Goal: Task Accomplishment & Management: Manage account settings

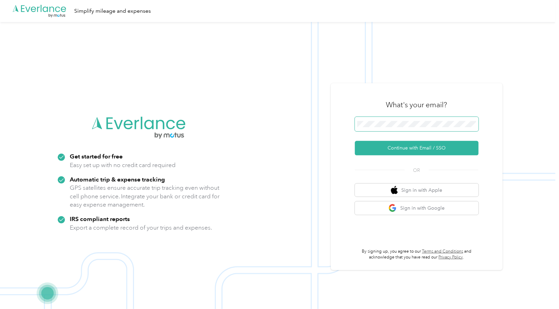
drag, startPoint x: 419, startPoint y: 120, endPoint x: 419, endPoint y: 130, distance: 9.6
click at [419, 121] on span at bounding box center [417, 124] width 124 height 14
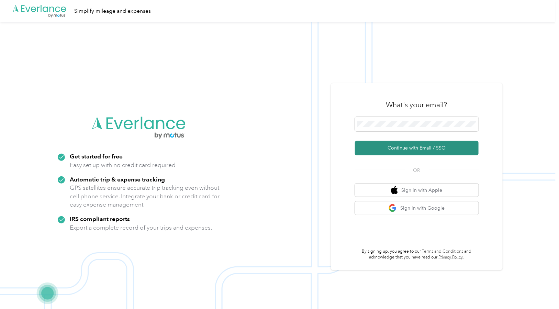
click at [418, 143] on button "Continue with Email / SSO" at bounding box center [417, 148] width 124 height 14
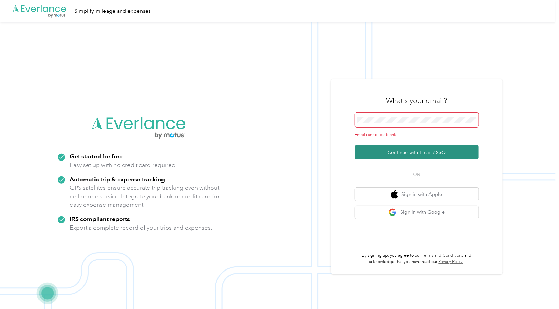
click at [415, 154] on button "Continue with Email / SSO" at bounding box center [417, 152] width 124 height 14
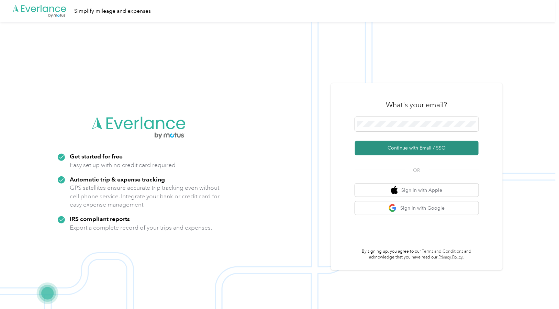
click at [424, 147] on button "Continue with Email / SSO" at bounding box center [417, 148] width 124 height 14
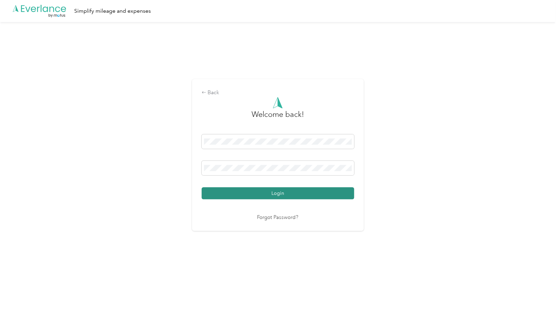
click at [281, 194] on button "Login" at bounding box center [278, 193] width 153 height 12
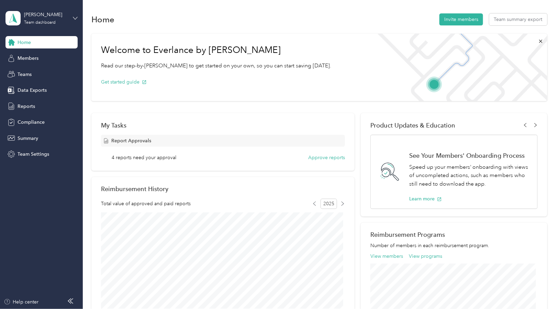
click at [74, 19] on icon at bounding box center [75, 18] width 4 height 2
click at [38, 56] on div "Team dashboard" at bounding box center [116, 52] width 213 height 12
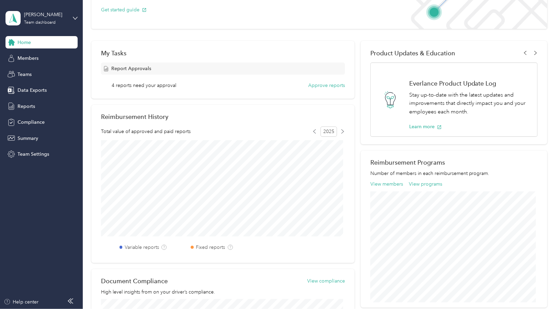
scroll to position [86, 0]
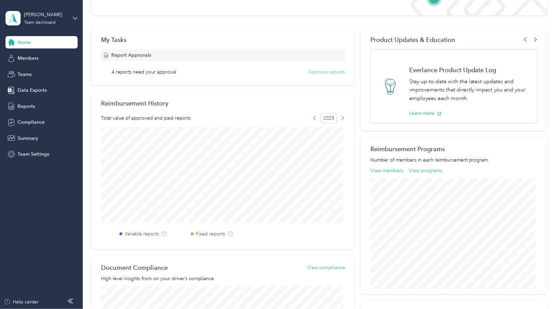
click at [331, 71] on button "Approve reports" at bounding box center [326, 71] width 37 height 7
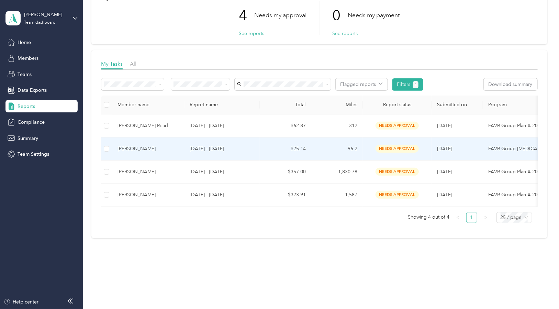
scroll to position [55, 0]
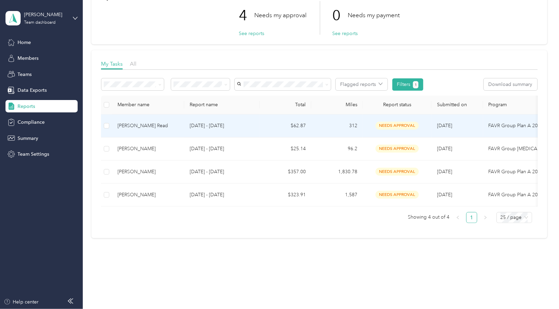
click at [398, 122] on span "needs approval" at bounding box center [397, 126] width 43 height 8
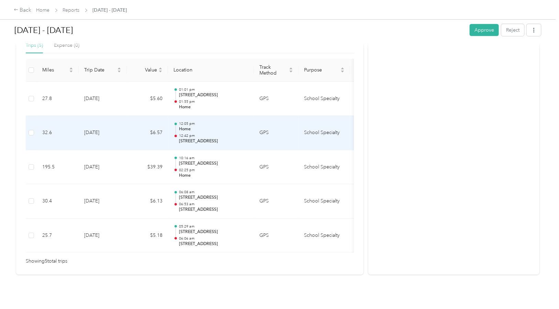
scroll to position [180, 0]
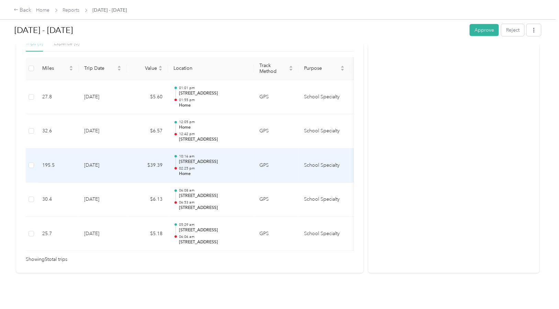
click at [210, 154] on div "10:16 am [STREET_ADDRESS] 02:25 pm Home" at bounding box center [213, 165] width 69 height 23
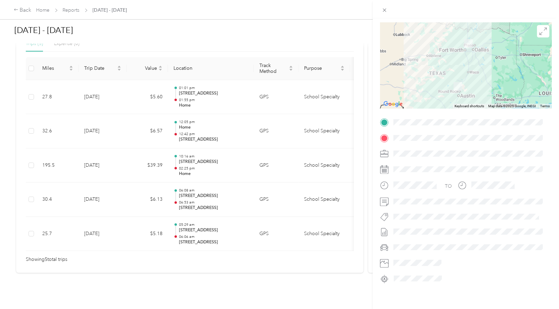
scroll to position [0, 0]
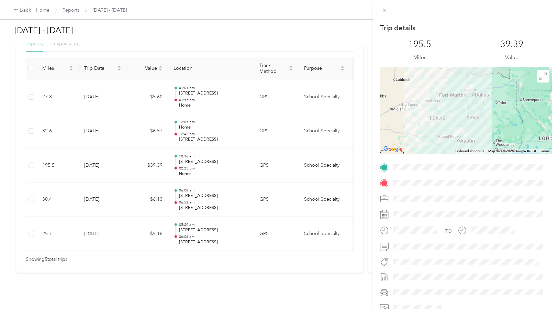
click at [501, 123] on div at bounding box center [466, 111] width 172 height 86
click at [500, 123] on div at bounding box center [466, 111] width 172 height 86
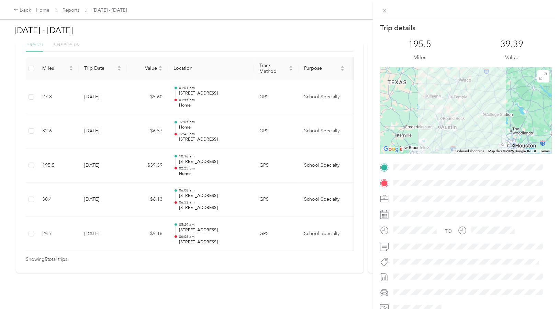
drag, startPoint x: 456, startPoint y: 138, endPoint x: 484, endPoint y: 104, distance: 44.6
click at [484, 104] on div at bounding box center [466, 111] width 172 height 86
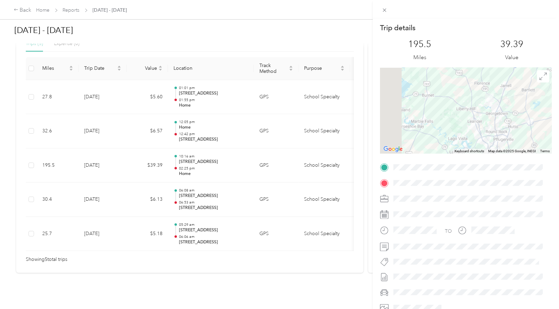
drag, startPoint x: 452, startPoint y: 114, endPoint x: 633, endPoint y: 103, distance: 180.8
click at [556, 103] on html "Back Home Reports [DATE] - [DATE] [DATE] - [DATE] Approve Reject Needs Approval…" at bounding box center [278, 154] width 556 height 309
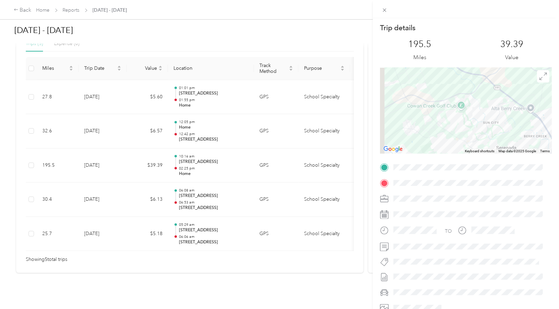
drag, startPoint x: 433, startPoint y: 121, endPoint x: 526, endPoint y: 126, distance: 93.0
click at [526, 126] on div at bounding box center [466, 111] width 172 height 86
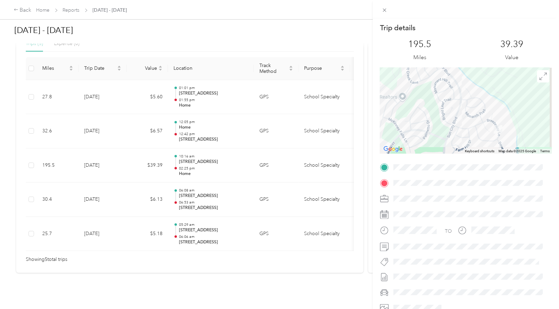
drag, startPoint x: 481, startPoint y: 83, endPoint x: 454, endPoint y: 305, distance: 223.4
click at [454, 305] on div "Trip details This trip cannot be edited because it is either under review, appr…" at bounding box center [466, 176] width 172 height 306
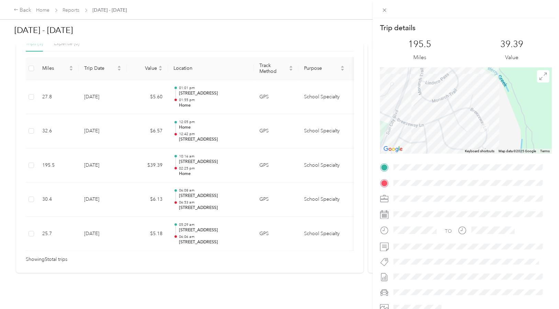
drag, startPoint x: 498, startPoint y: 129, endPoint x: 500, endPoint y: 139, distance: 10.5
click at [500, 139] on div at bounding box center [466, 111] width 172 height 86
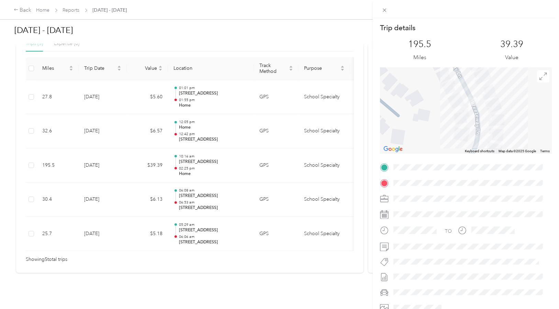
click at [225, 220] on div "Trip details This trip cannot be edited because it is either under review, appr…" at bounding box center [279, 154] width 559 height 309
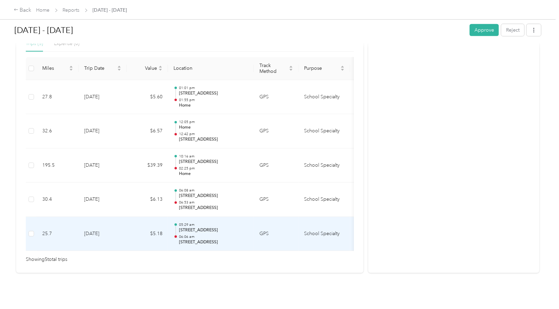
click at [225, 234] on p "06:06 am" at bounding box center [213, 236] width 69 height 5
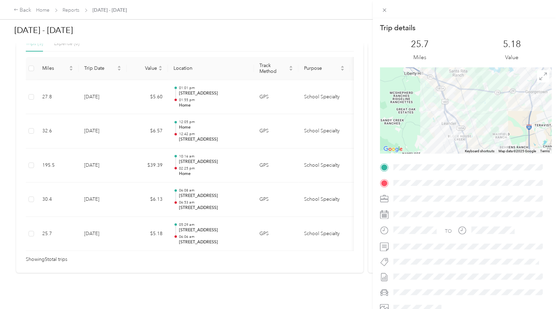
click at [453, 137] on img at bounding box center [454, 135] width 14 height 14
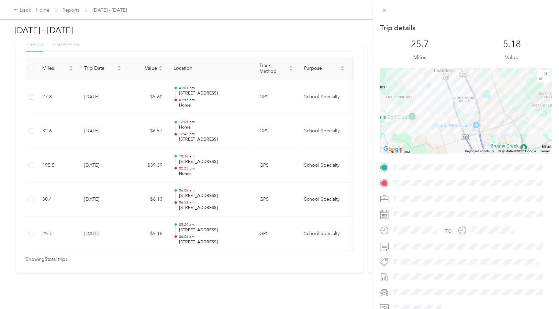
drag, startPoint x: 474, startPoint y: 129, endPoint x: 476, endPoint y: 90, distance: 39.2
click at [476, 90] on div at bounding box center [466, 111] width 172 height 86
click at [442, 117] on div at bounding box center [466, 111] width 172 height 86
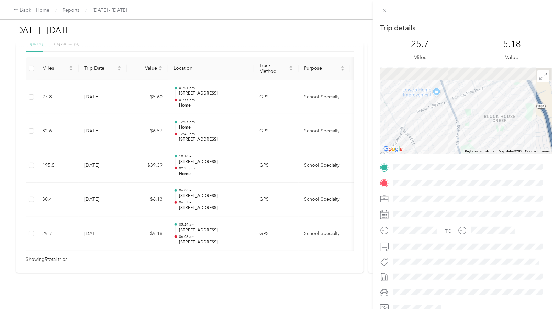
drag, startPoint x: 467, startPoint y: 100, endPoint x: 468, endPoint y: 155, distance: 55.7
click at [468, 155] on div "Trip details This trip cannot be edited because it is either under review, appr…" at bounding box center [466, 176] width 172 height 306
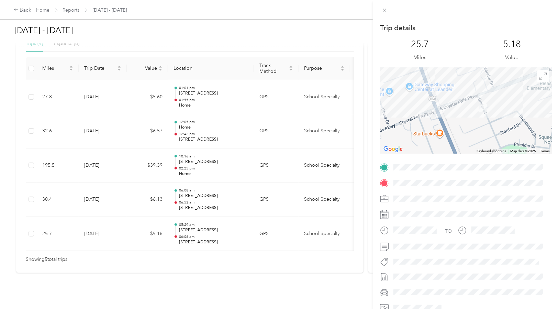
drag, startPoint x: 452, startPoint y: 100, endPoint x: 454, endPoint y: 164, distance: 63.3
click at [454, 164] on div "Trip details This trip cannot be edited because it is either under review, appr…" at bounding box center [466, 176] width 172 height 306
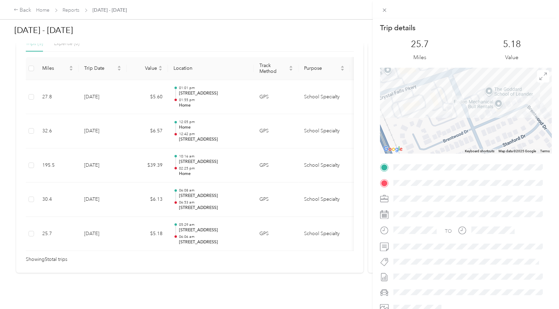
drag, startPoint x: 519, startPoint y: 119, endPoint x: 457, endPoint y: 111, distance: 62.7
click at [457, 111] on div at bounding box center [466, 111] width 172 height 86
click at [485, 28] on div "Trip details" at bounding box center [466, 28] width 172 height 10
click at [383, 10] on icon at bounding box center [385, 10] width 6 height 6
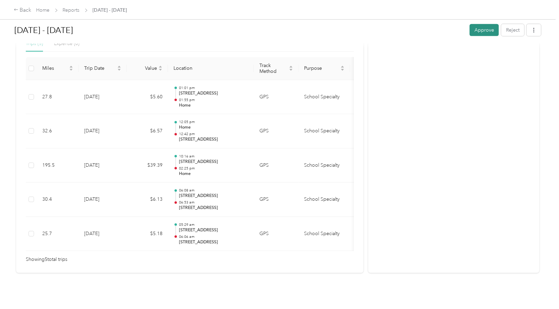
click at [481, 33] on button "Approve" at bounding box center [484, 30] width 29 height 12
click at [99, 10] on span "[DATE] - [DATE]" at bounding box center [110, 10] width 34 height 7
click at [74, 12] on link "Reports" at bounding box center [71, 10] width 17 height 6
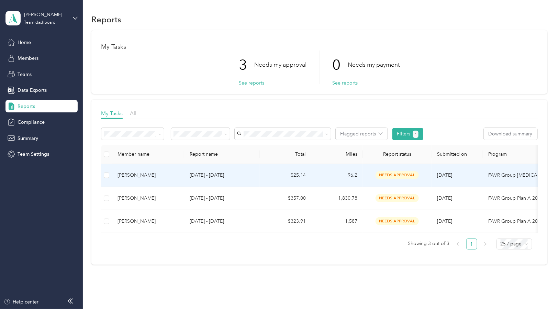
click at [352, 173] on td "96.2" at bounding box center [337, 175] width 52 height 23
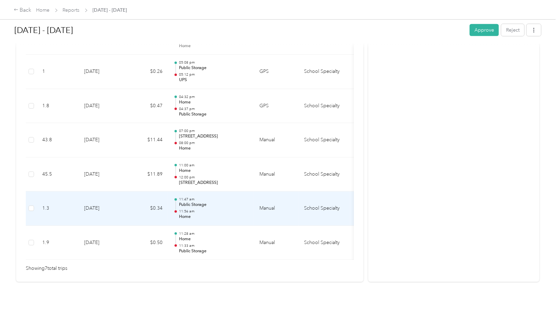
scroll to position [245, 0]
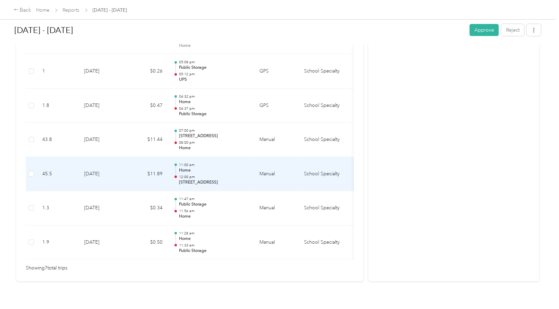
click at [185, 171] on p "Home" at bounding box center [213, 170] width 69 height 6
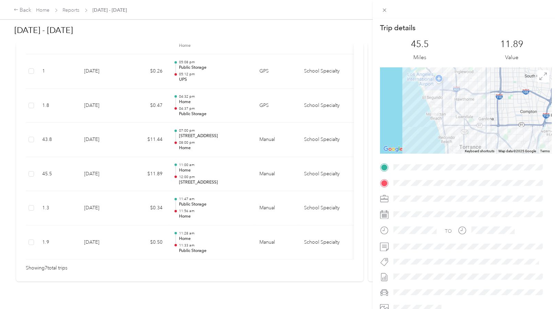
drag, startPoint x: 423, startPoint y: 108, endPoint x: 435, endPoint y: 161, distance: 53.5
click at [435, 161] on div "Trip details This trip cannot be edited because it is either under review, appr…" at bounding box center [466, 176] width 172 height 306
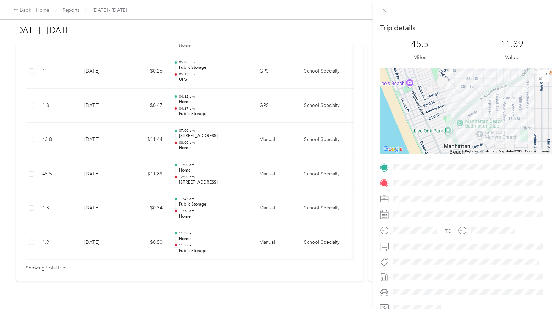
drag, startPoint x: 438, startPoint y: 88, endPoint x: 464, endPoint y: 123, distance: 44.0
click at [464, 123] on div at bounding box center [466, 111] width 172 height 86
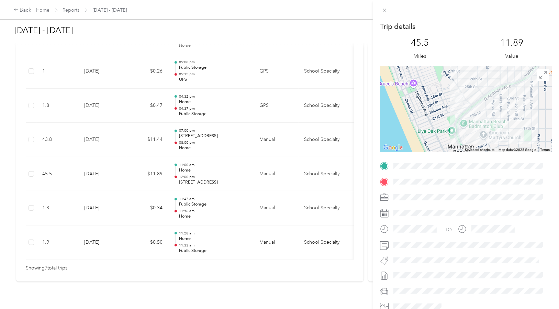
scroll to position [0, 0]
click at [385, 9] on icon at bounding box center [385, 10] width 6 height 6
